Goal: Task Accomplishment & Management: Manage account settings

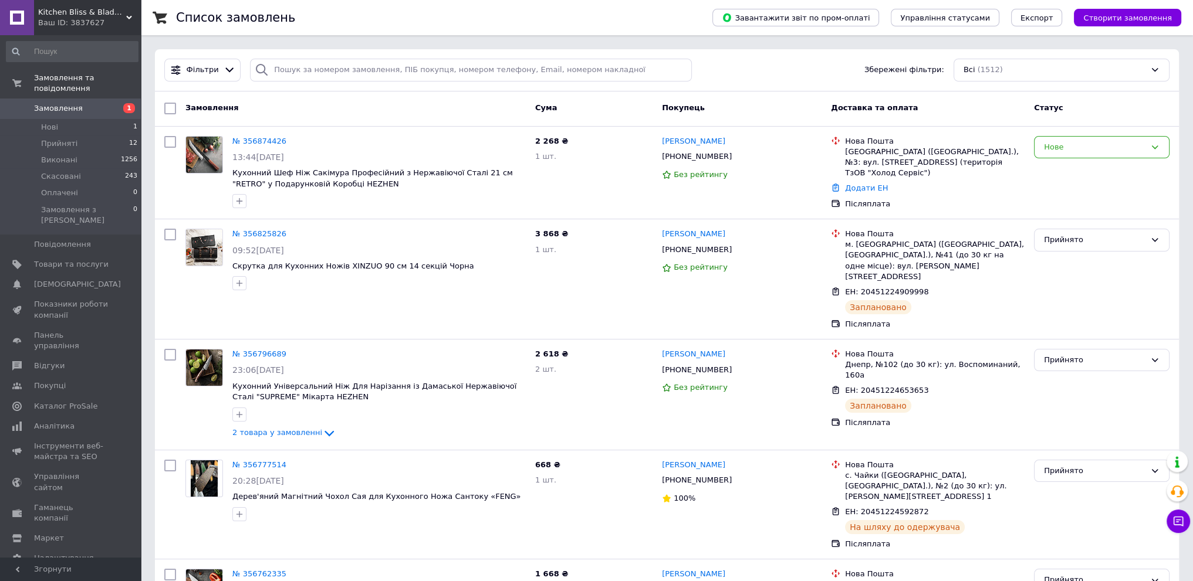
click at [375, 120] on div "Замовлення Cума Покупець Доставка та оплата Статус" at bounding box center [667, 109] width 1024 height 35
drag, startPoint x: 147, startPoint y: 0, endPoint x: 377, endPoint y: 124, distance: 260.7
click at [377, 124] on div "Замовлення Cума Покупець Доставка та оплата Статус" at bounding box center [667, 109] width 1024 height 35
click at [242, 138] on link "№ 356874426" at bounding box center [259, 141] width 54 height 9
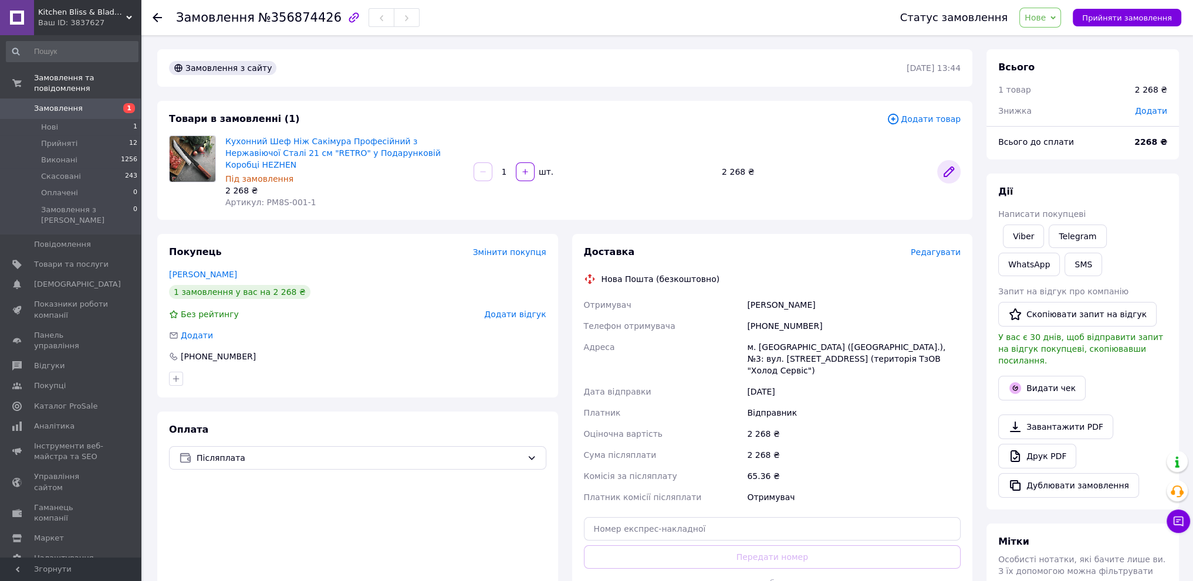
click at [948, 165] on icon at bounding box center [949, 172] width 14 height 14
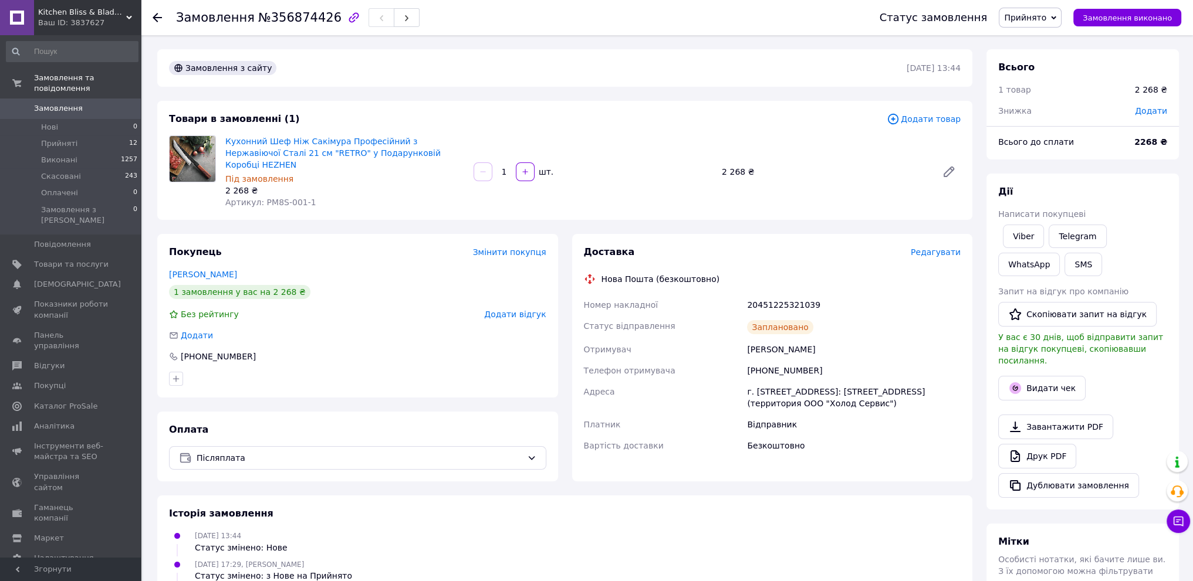
click at [70, 103] on span "Замовлення" at bounding box center [58, 108] width 49 height 11
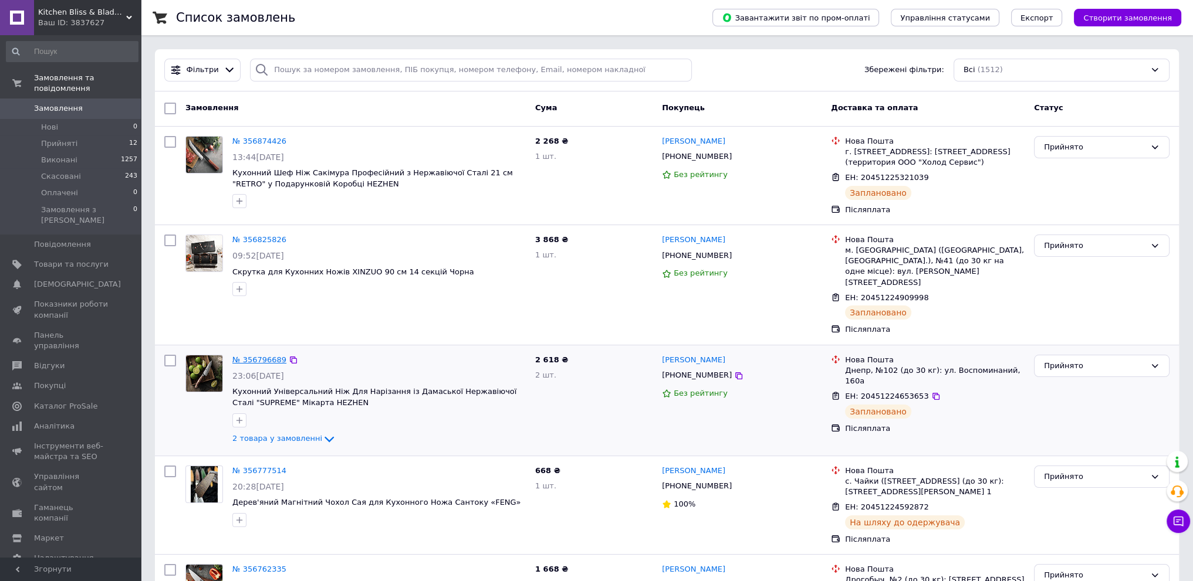
click at [249, 356] on link "№ 356796689" at bounding box center [259, 360] width 54 height 9
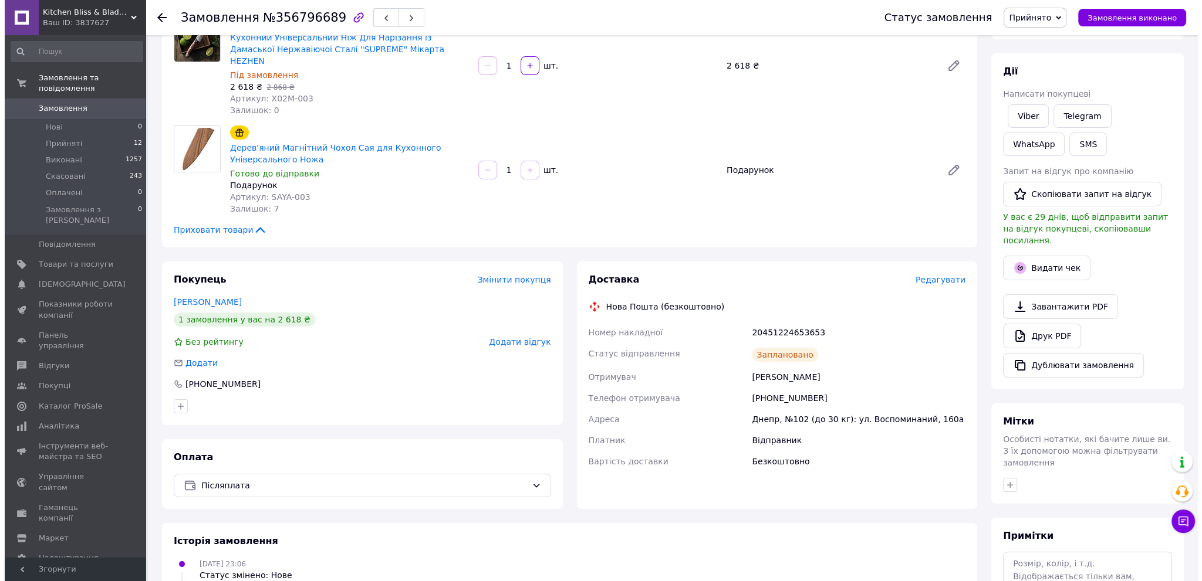
scroll to position [176, 0]
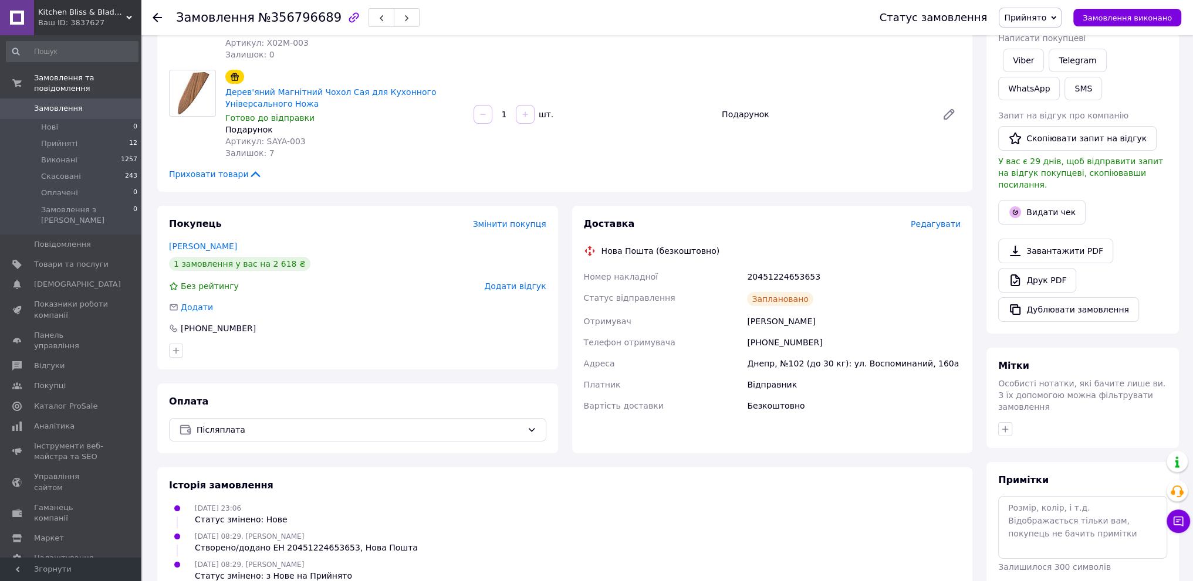
click at [958, 219] on span "Редагувати" at bounding box center [936, 223] width 50 height 9
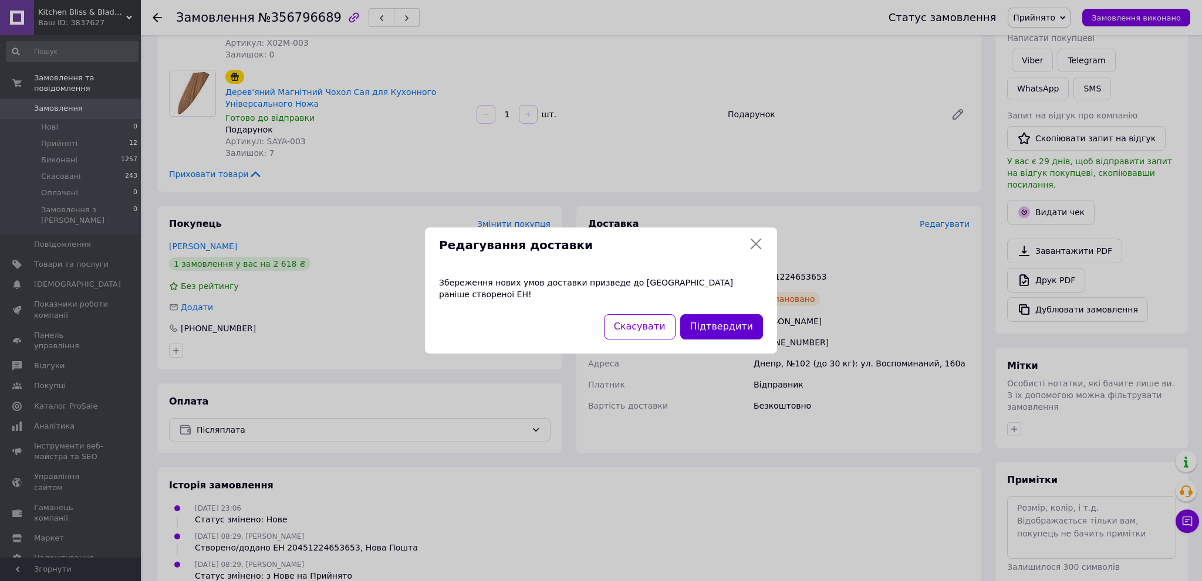
click at [743, 323] on button "Підтвердити" at bounding box center [721, 326] width 83 height 25
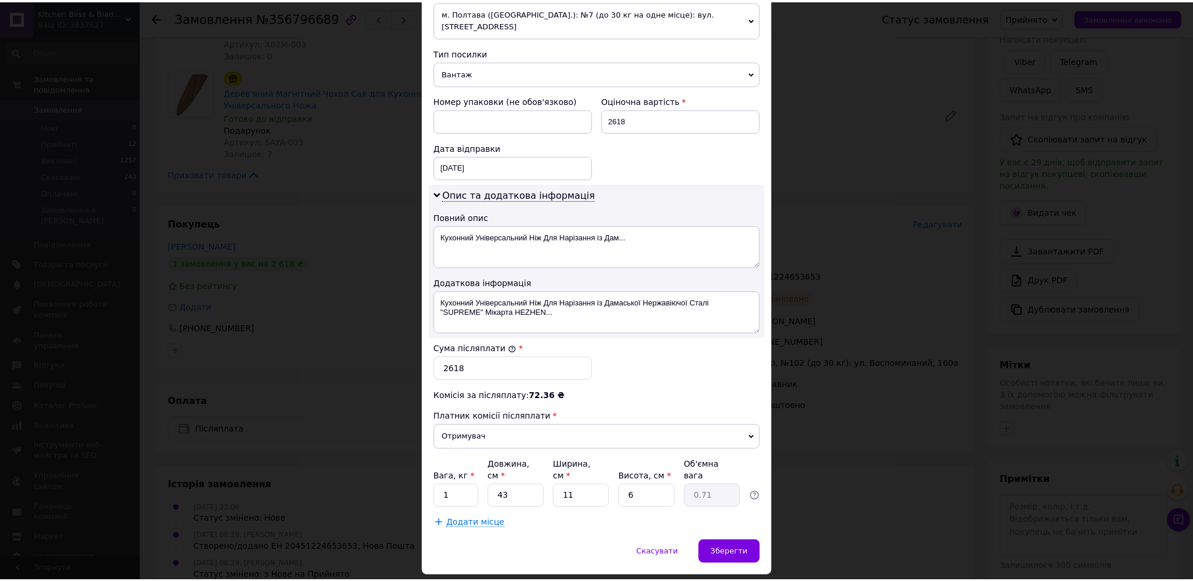
scroll to position [441, 0]
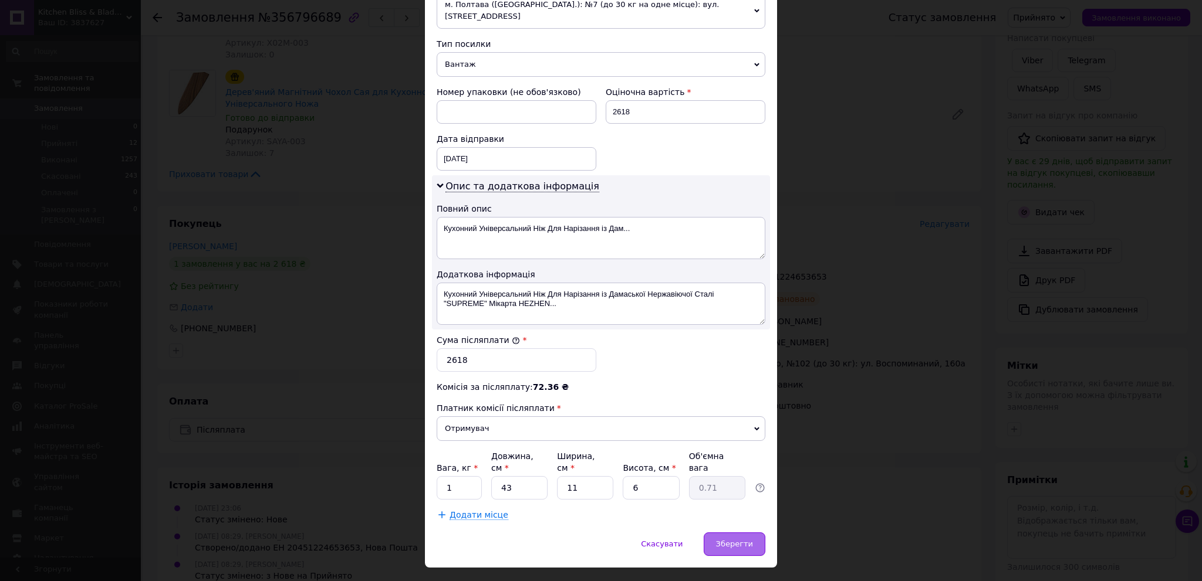
click at [725, 540] on span "Зберегти" at bounding box center [734, 544] width 37 height 9
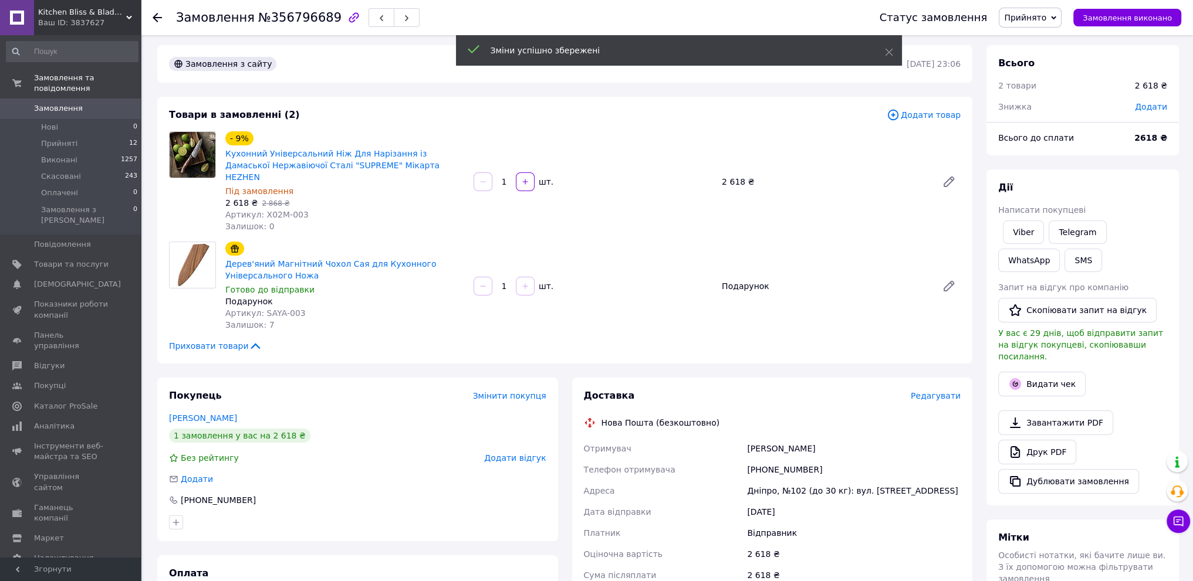
scroll to position [0, 0]
